Goal: Transaction & Acquisition: Purchase product/service

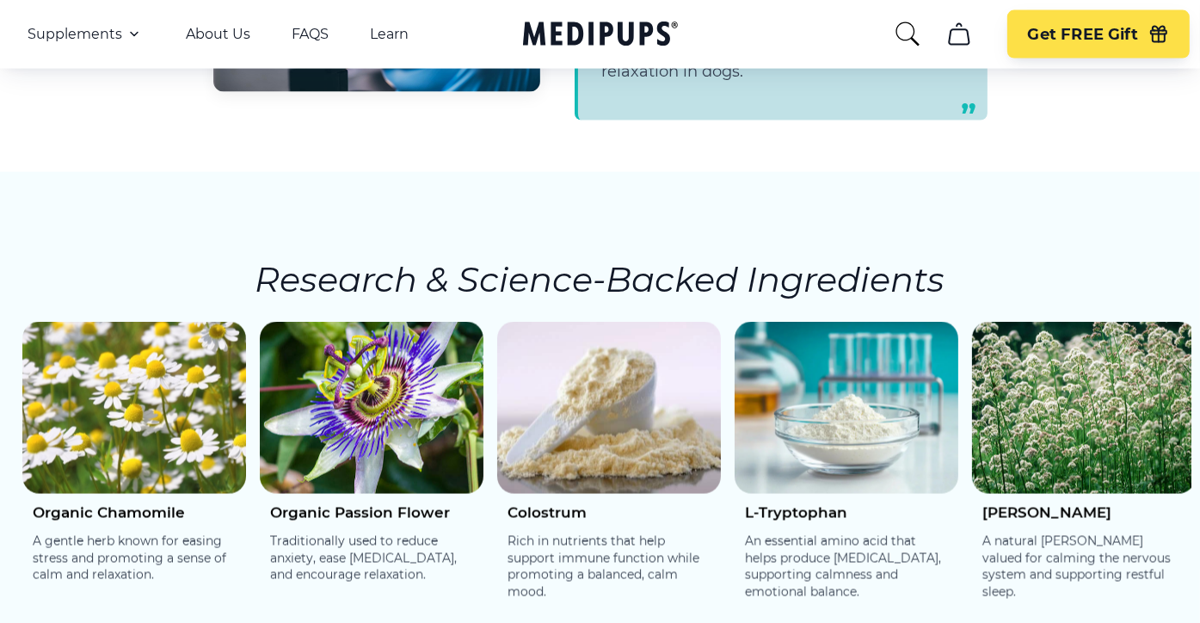
scroll to position [2581, 0]
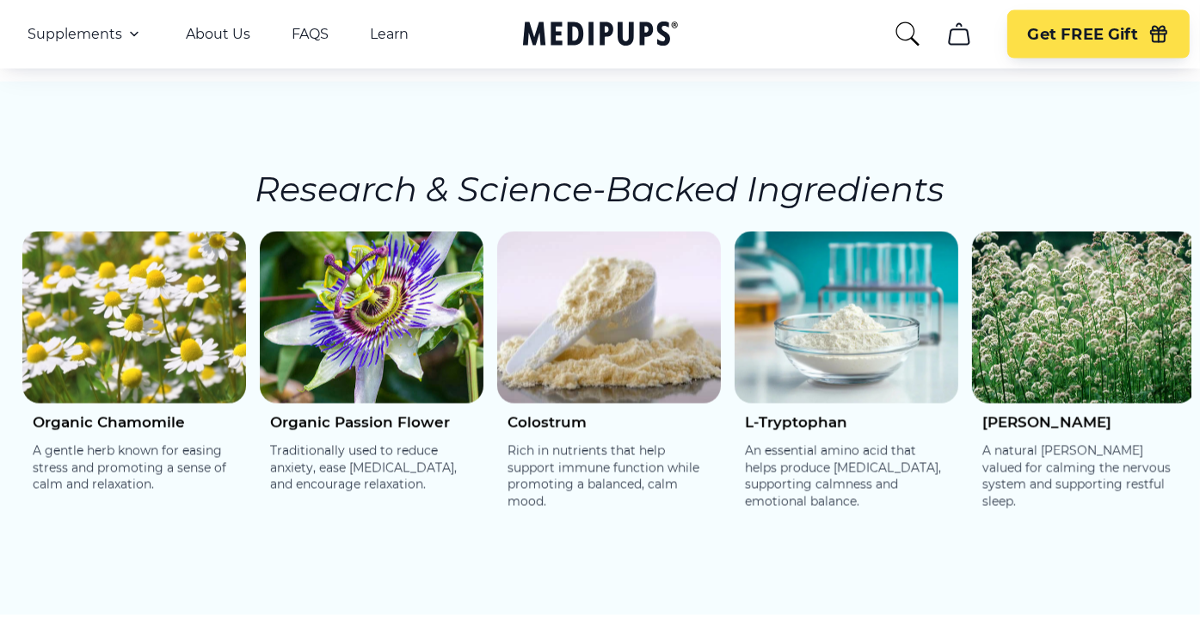
click at [200, 300] on img at bounding box center [134, 317] width 224 height 172
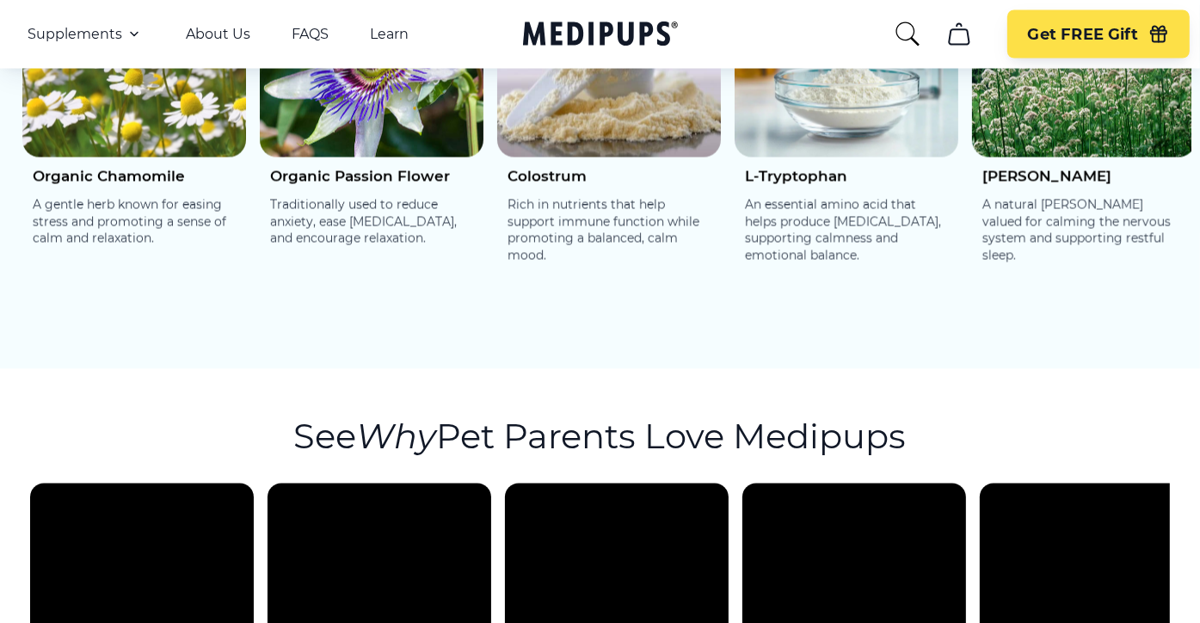
scroll to position [3011, 0]
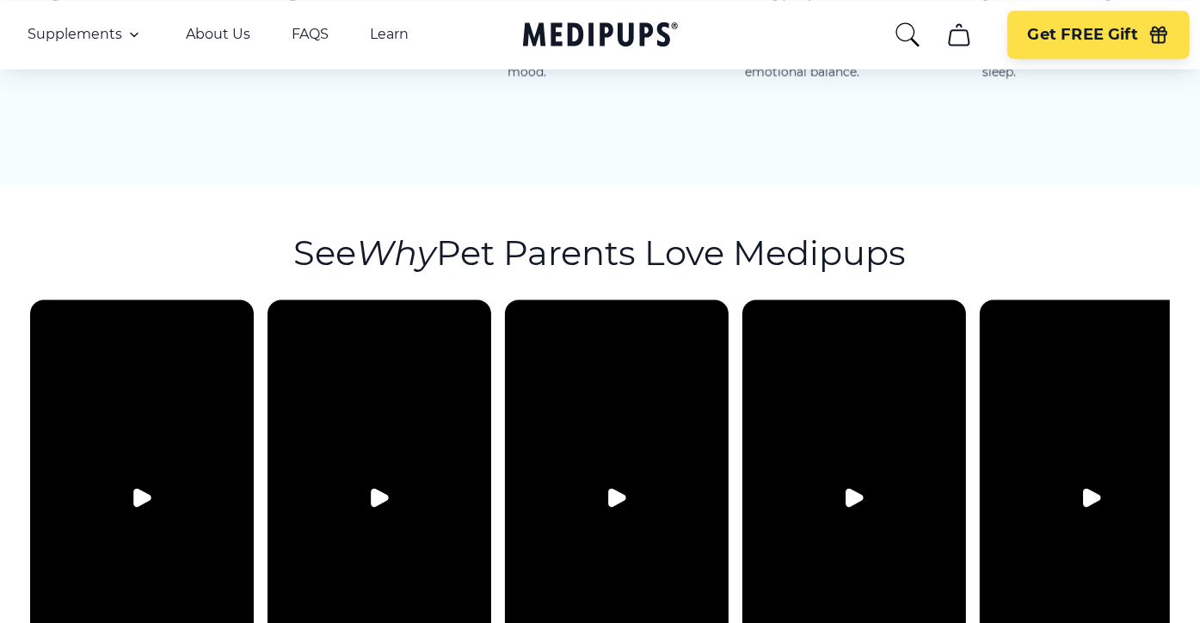
click at [851, 489] on icon "Play video" at bounding box center [854, 497] width 16 height 17
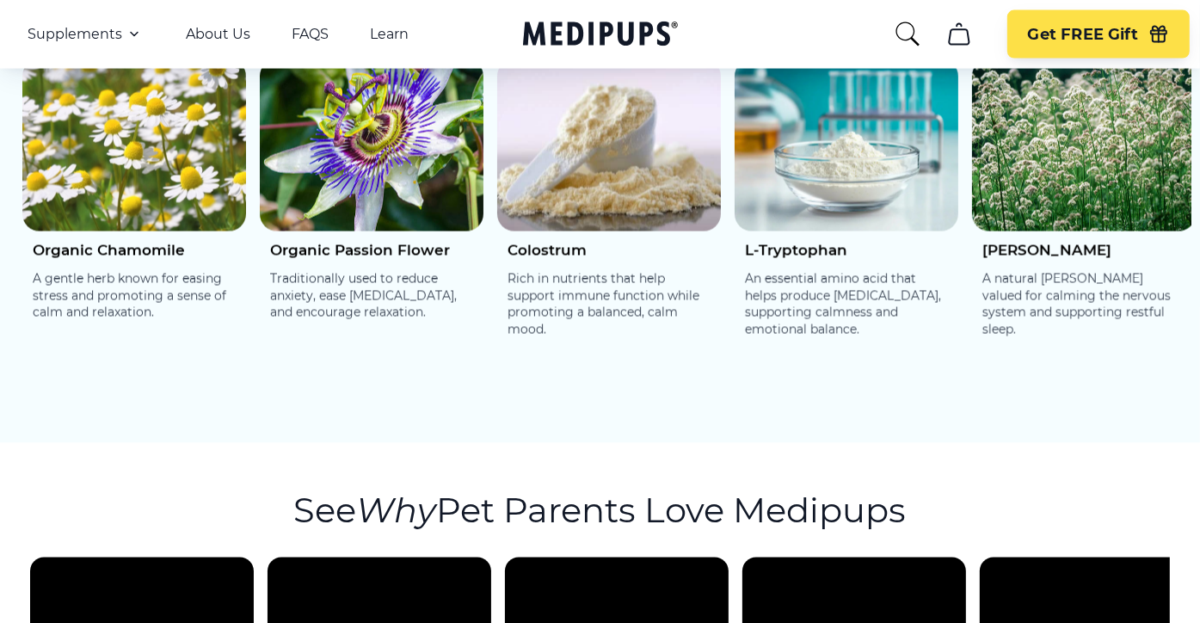
scroll to position [3097, 0]
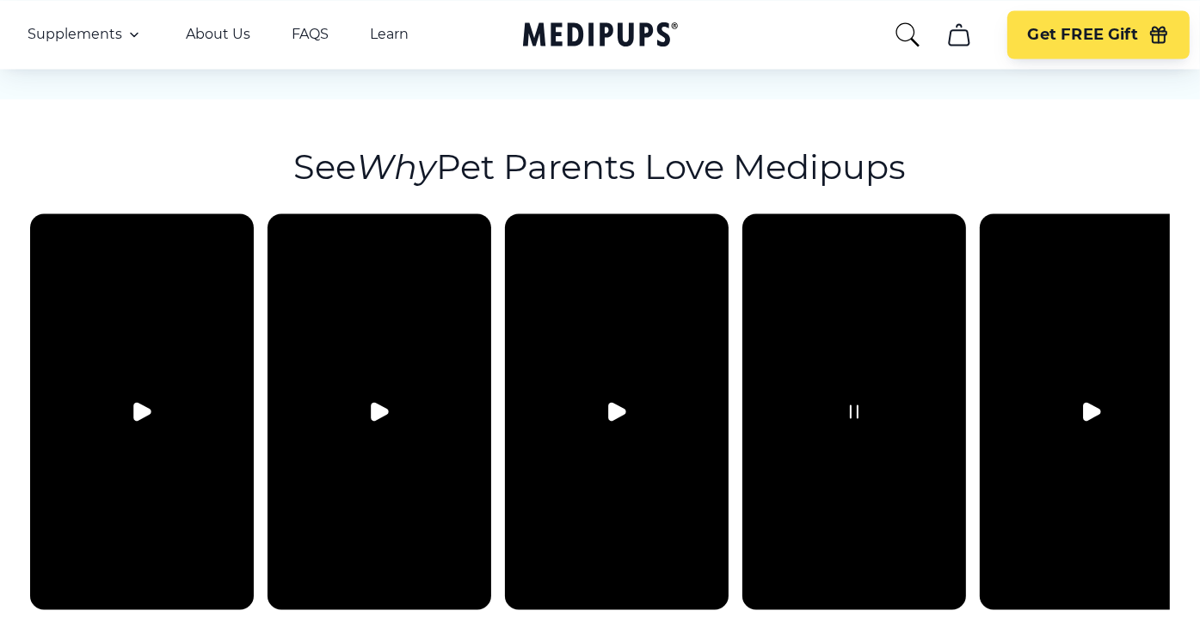
click at [859, 408] on video at bounding box center [854, 411] width 224 height 396
click at [855, 400] on video at bounding box center [854, 411] width 224 height 396
click at [818, 406] on video at bounding box center [854, 411] width 224 height 396
click at [848, 398] on button "Pause video" at bounding box center [854, 411] width 41 height 41
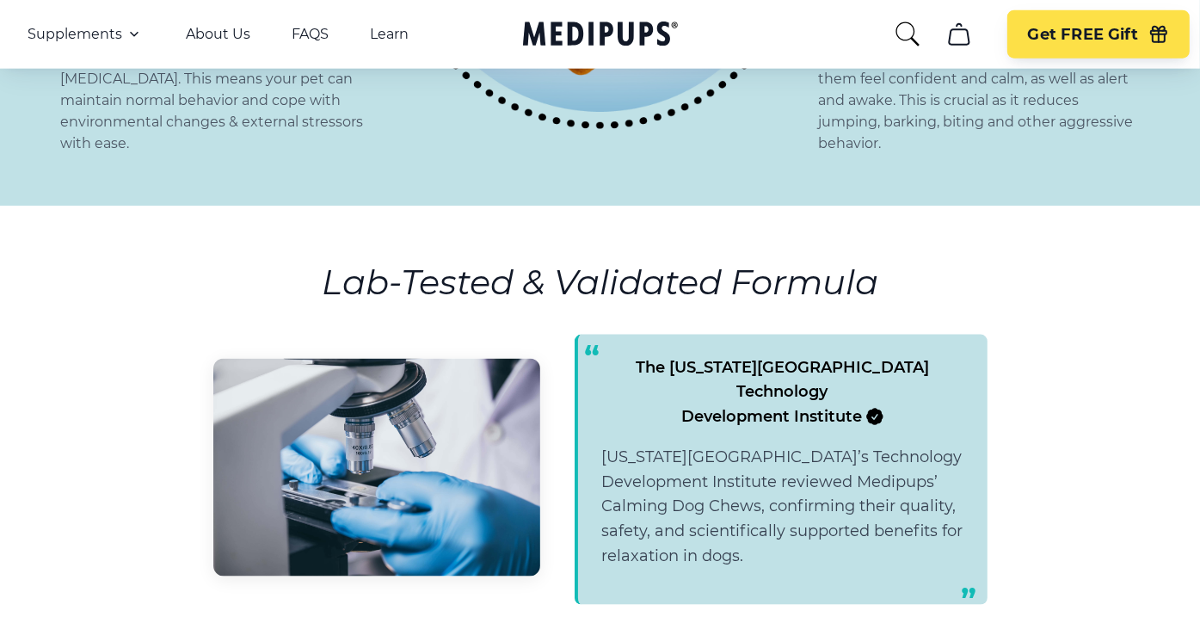
scroll to position [1979, 0]
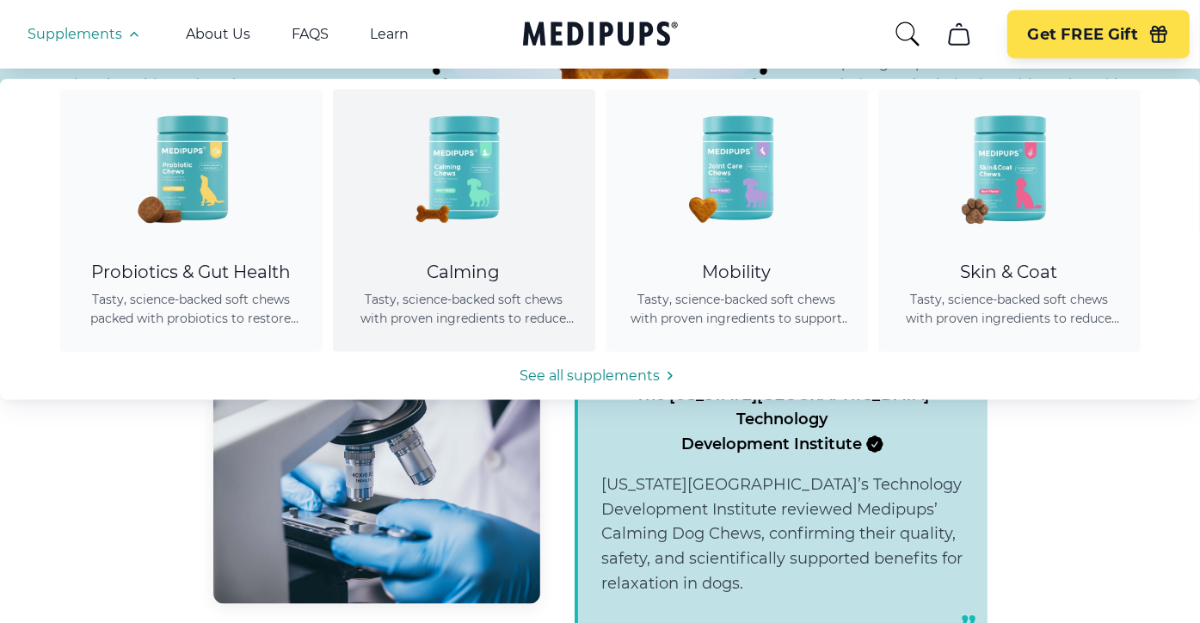
click at [450, 183] on img at bounding box center [463, 166] width 155 height 155
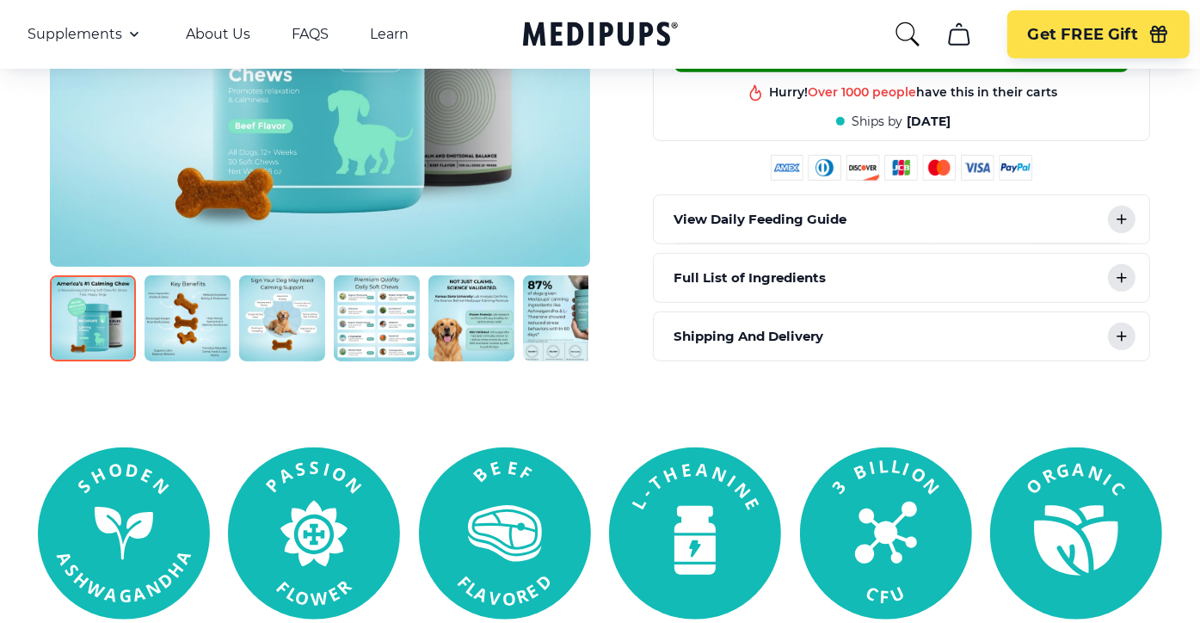
scroll to position [774, 0]
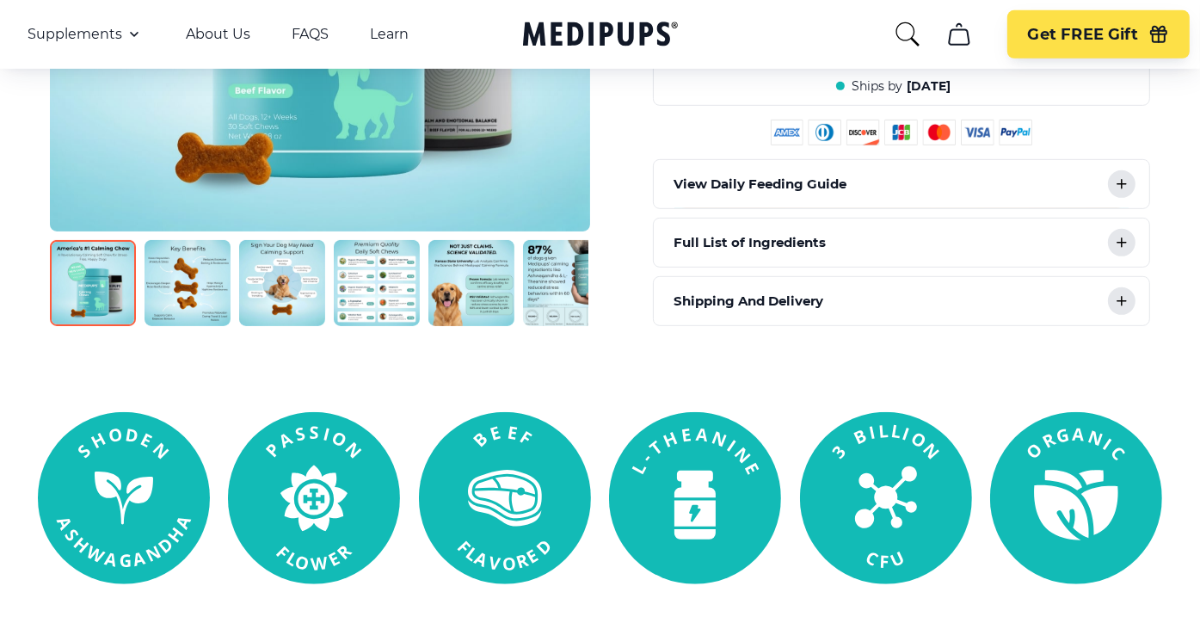
click at [1126, 233] on icon at bounding box center [1121, 242] width 21 height 21
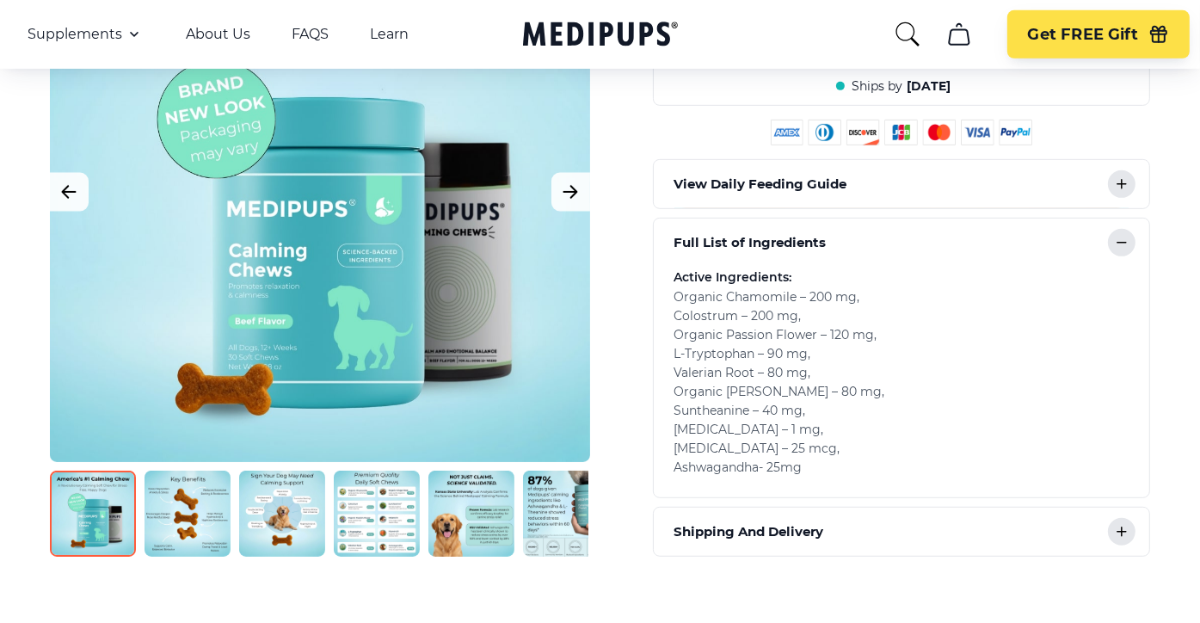
click at [1118, 175] on icon at bounding box center [1121, 184] width 21 height 21
